Goal: Task Accomplishment & Management: Manage account settings

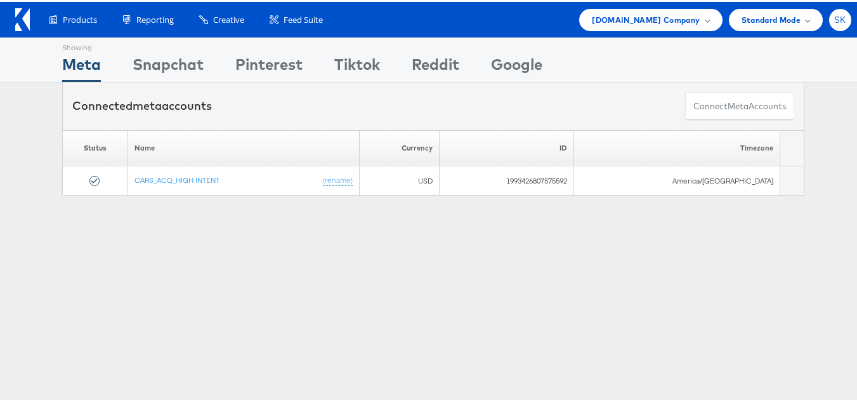
click at [829, 18] on div "SK" at bounding box center [840, 18] width 22 height 22
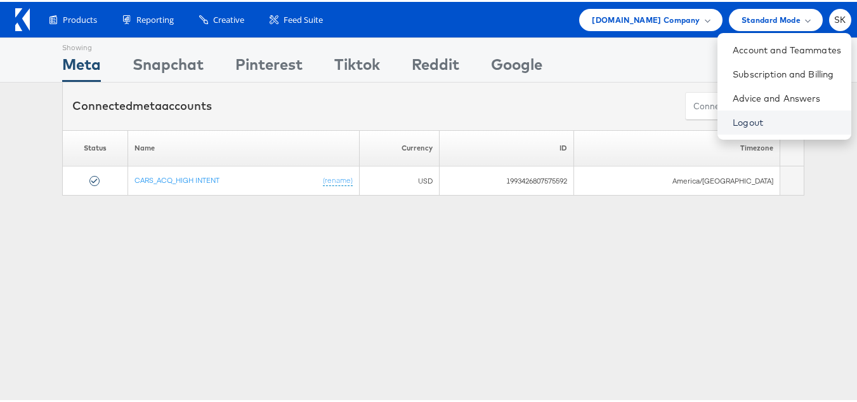
click at [733, 119] on link "Logout" at bounding box center [787, 120] width 108 height 13
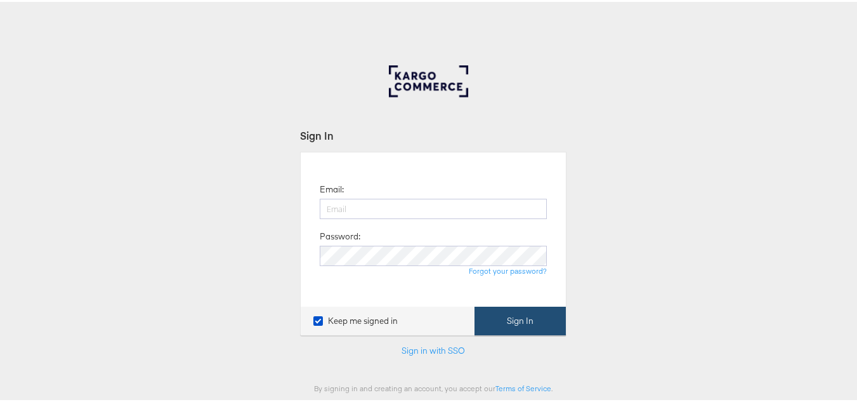
type input "shravan.kumar@kargo.com"
click at [516, 317] on button "Sign In" at bounding box center [520, 319] width 91 height 29
